Goal: Task Accomplishment & Management: Use online tool/utility

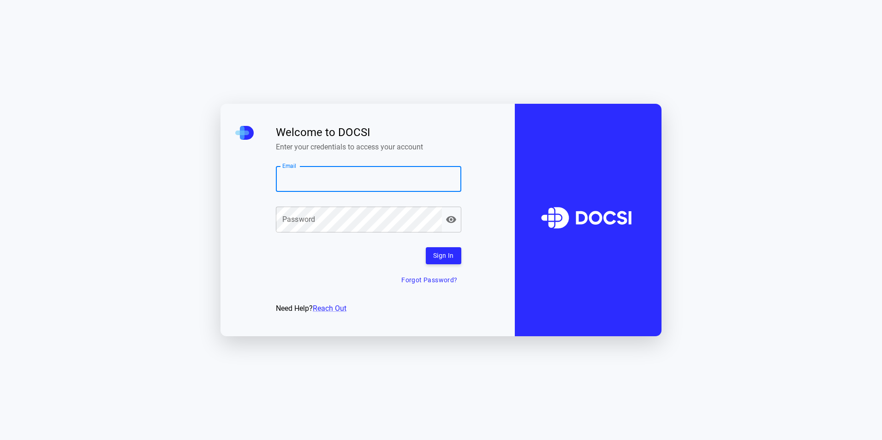
click at [361, 174] on input "Email" at bounding box center [368, 179] width 185 height 26
click at [371, 180] on input "Email" at bounding box center [368, 179] width 185 height 26
click at [378, 179] on input "Email" at bounding box center [368, 179] width 185 height 26
type input "**********"
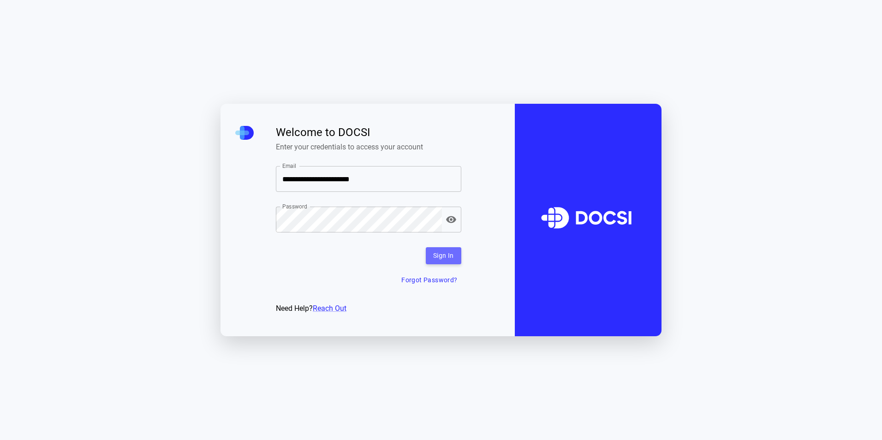
click at [439, 257] on button "Sign In" at bounding box center [444, 255] width 36 height 17
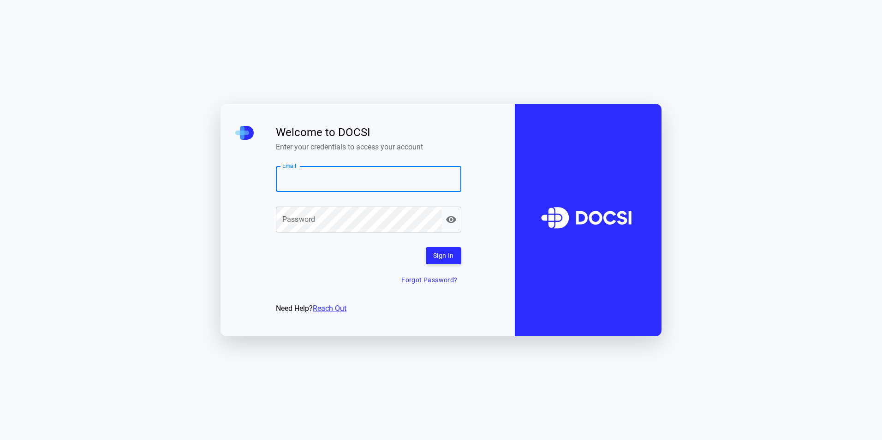
click at [340, 184] on input "Email" at bounding box center [368, 179] width 185 height 26
click at [335, 188] on input "Email" at bounding box center [368, 179] width 185 height 26
type input "**********"
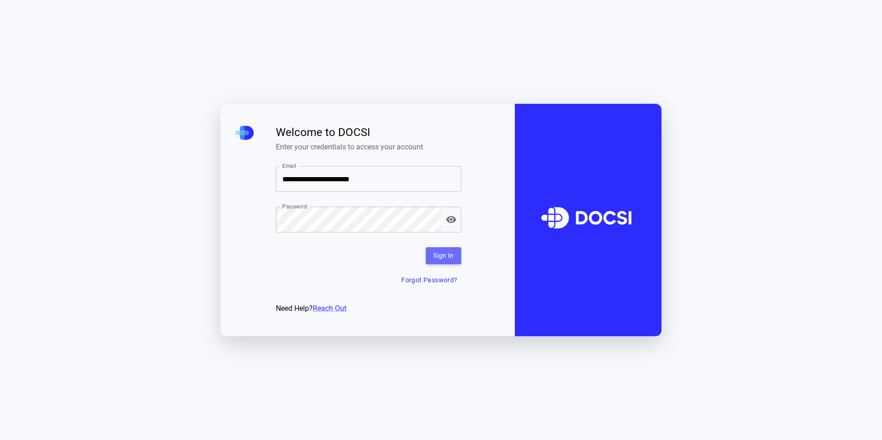
click at [448, 256] on button "Sign In" at bounding box center [444, 255] width 36 height 17
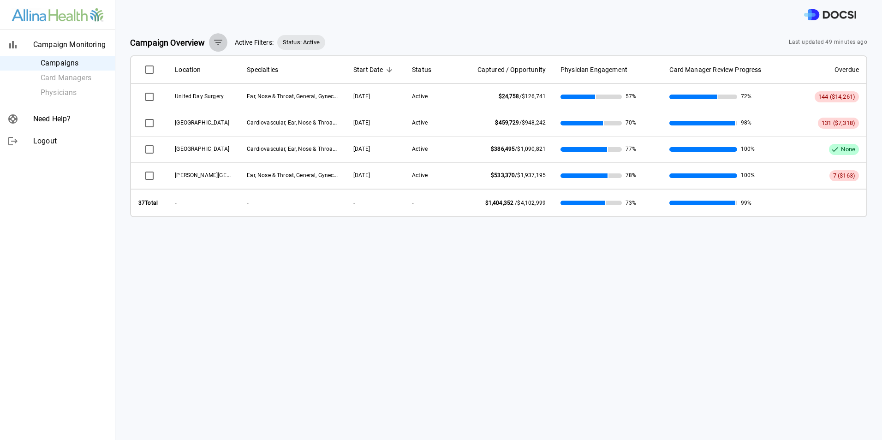
click at [221, 43] on icon "button" at bounding box center [218, 42] width 11 height 11
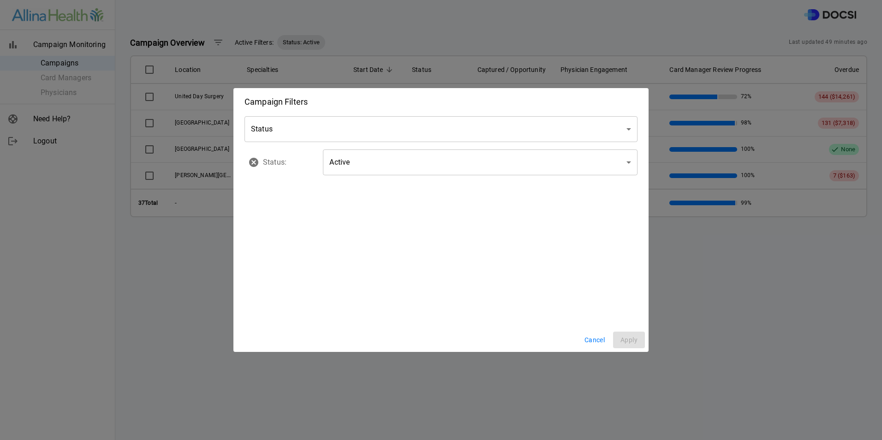
click at [377, 128] on body "Campaign Monitoring Campaigns Card Managers Physicians Need Help? Logout Campai…" at bounding box center [441, 220] width 882 height 440
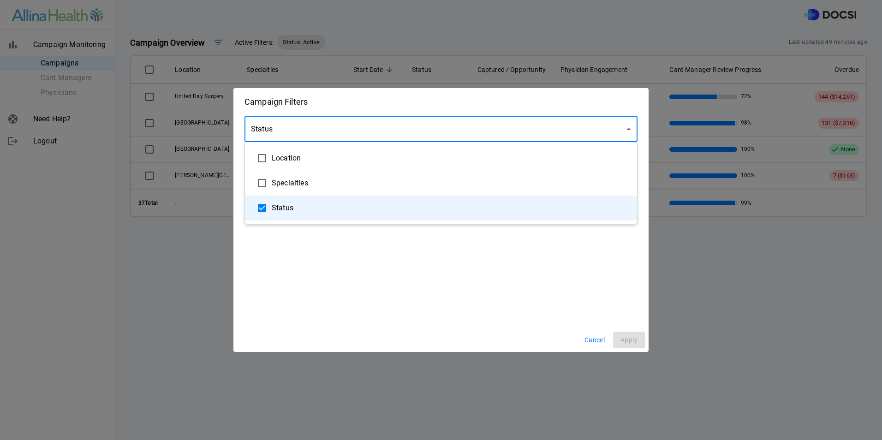
click at [301, 153] on span "Location" at bounding box center [451, 158] width 358 height 11
type input "**********"
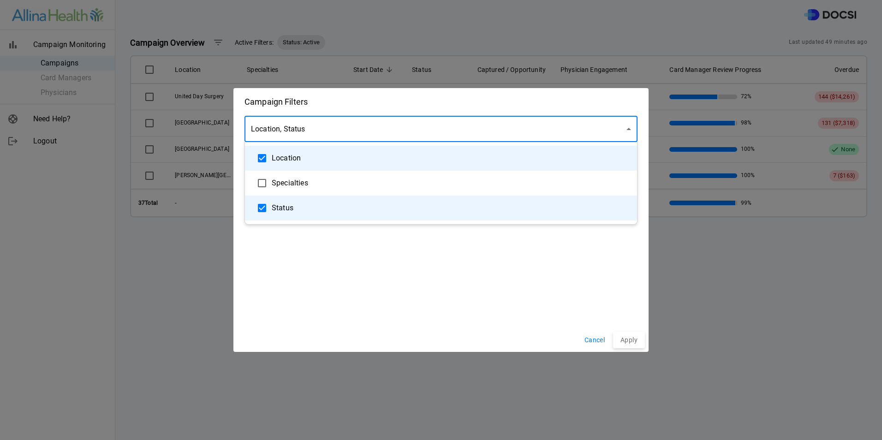
click at [399, 324] on div at bounding box center [441, 220] width 882 height 440
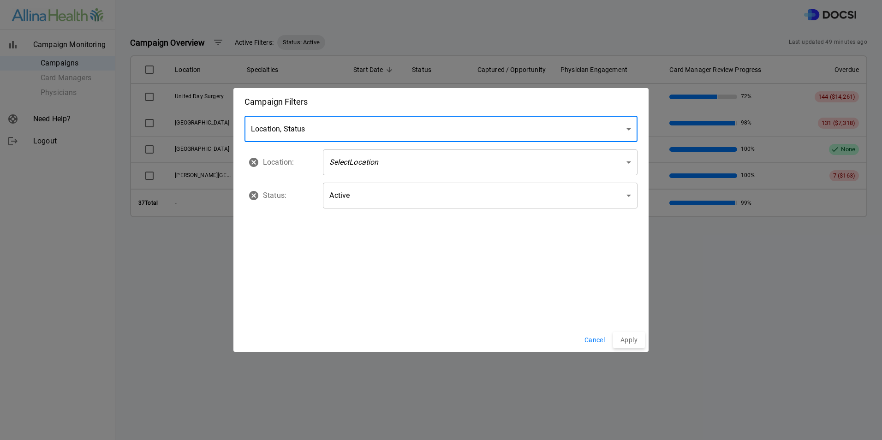
click at [478, 161] on body "Campaign Monitoring Campaigns Card Managers Physicians Need Help? Logout Campai…" at bounding box center [441, 220] width 882 height 440
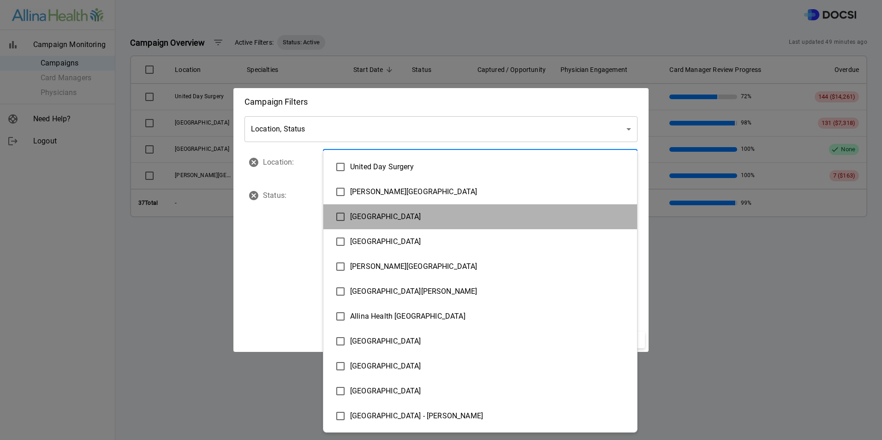
click at [401, 221] on span "[GEOGRAPHIC_DATA]" at bounding box center [490, 216] width 280 height 11
type input "**********"
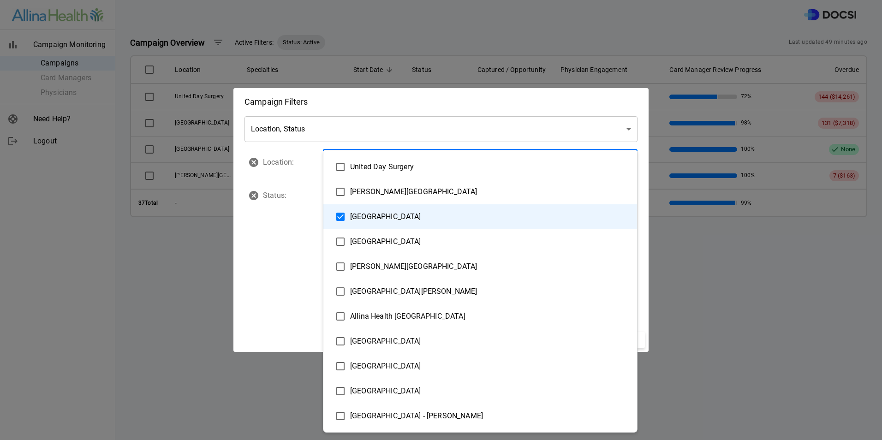
click at [303, 290] on div at bounding box center [441, 220] width 882 height 440
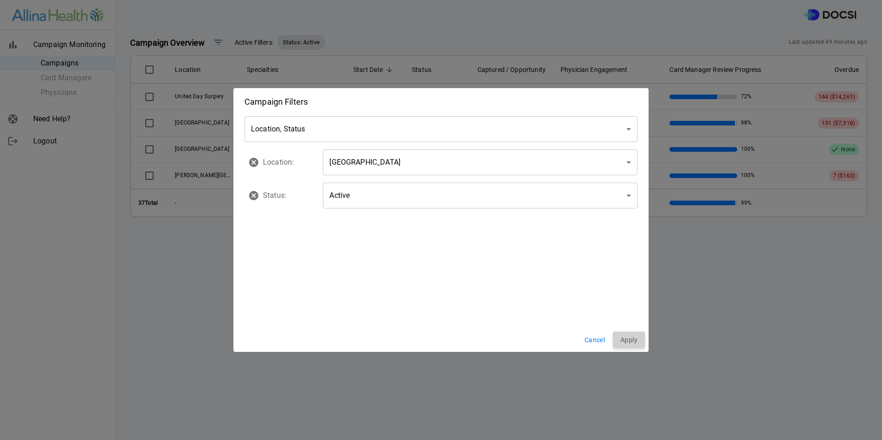
click at [627, 341] on button "Apply" at bounding box center [629, 340] width 32 height 17
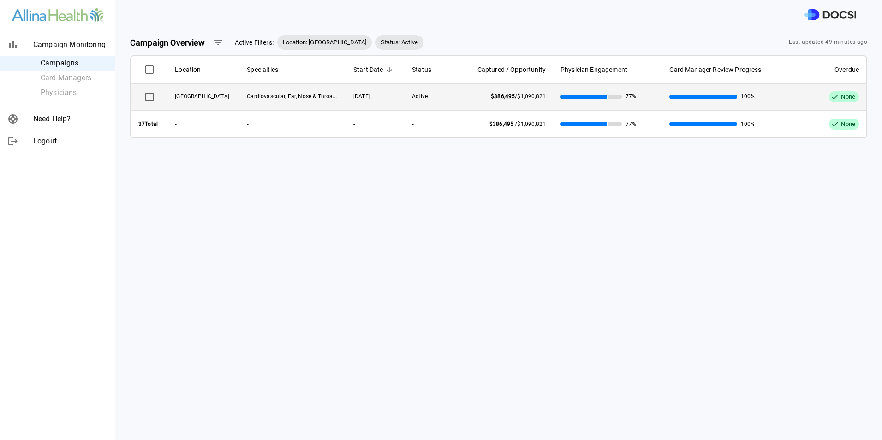
click at [405, 106] on td "Active" at bounding box center [428, 97] width 46 height 26
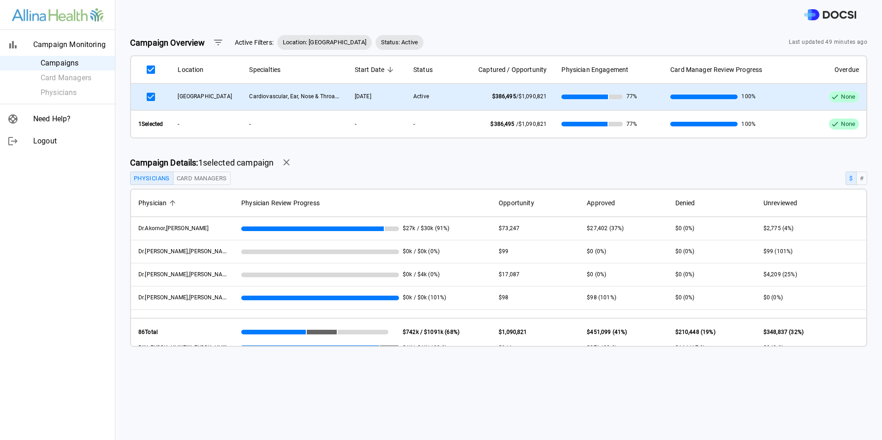
click at [519, 95] on span "$1,090,821" at bounding box center [533, 96] width 29 height 6
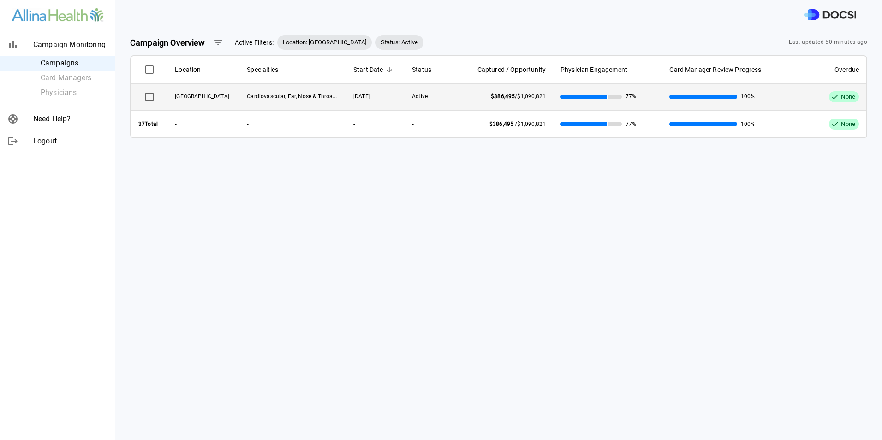
click at [517, 95] on span "$1,090,821" at bounding box center [531, 96] width 29 height 6
